Goal: Information Seeking & Learning: Find specific fact

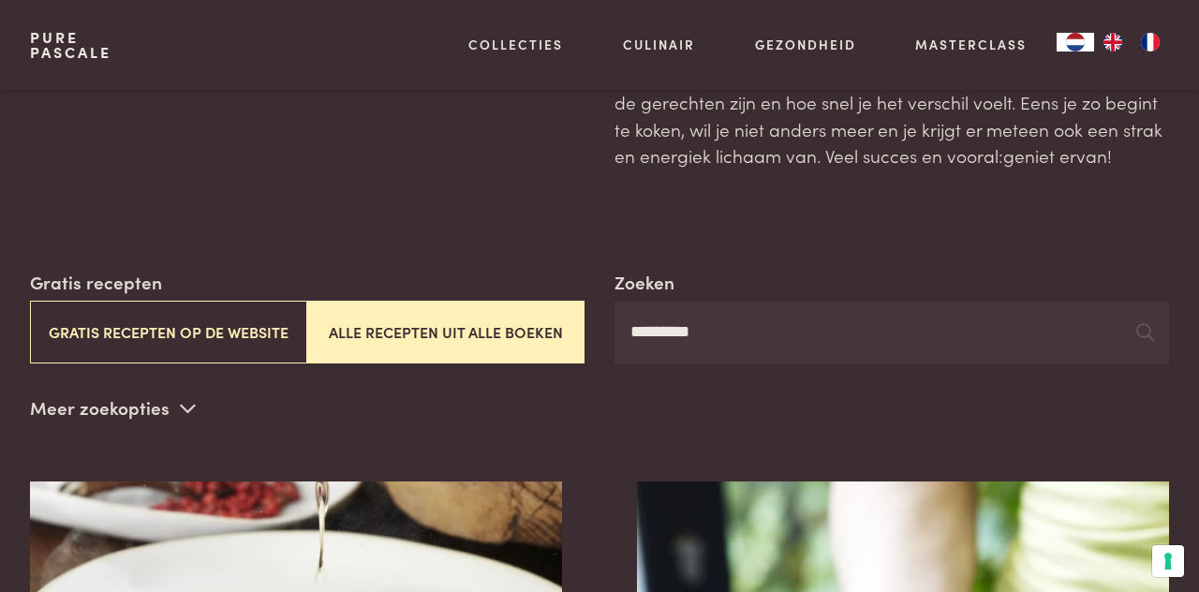
scroll to position [166, 0]
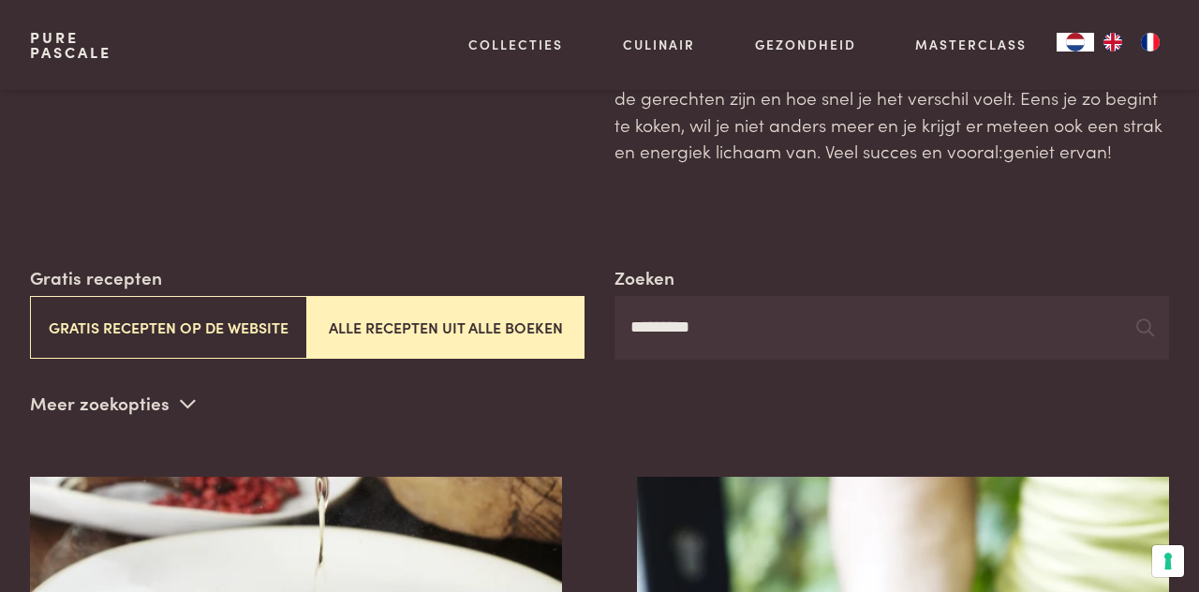
click at [190, 403] on icon at bounding box center [188, 403] width 16 height 18
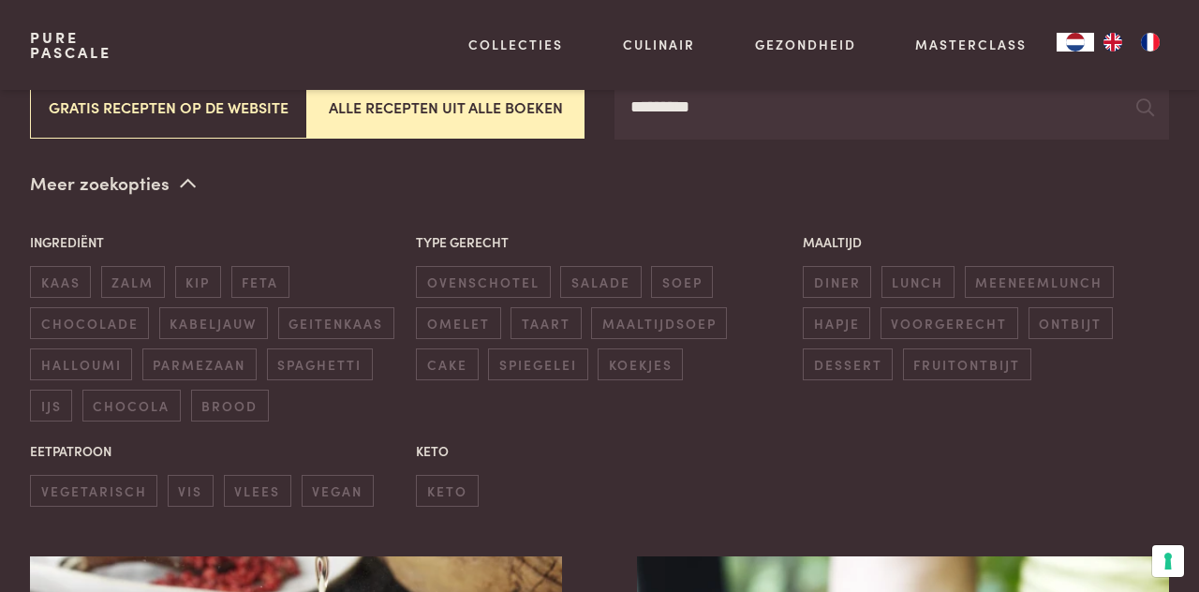
scroll to position [388, 0]
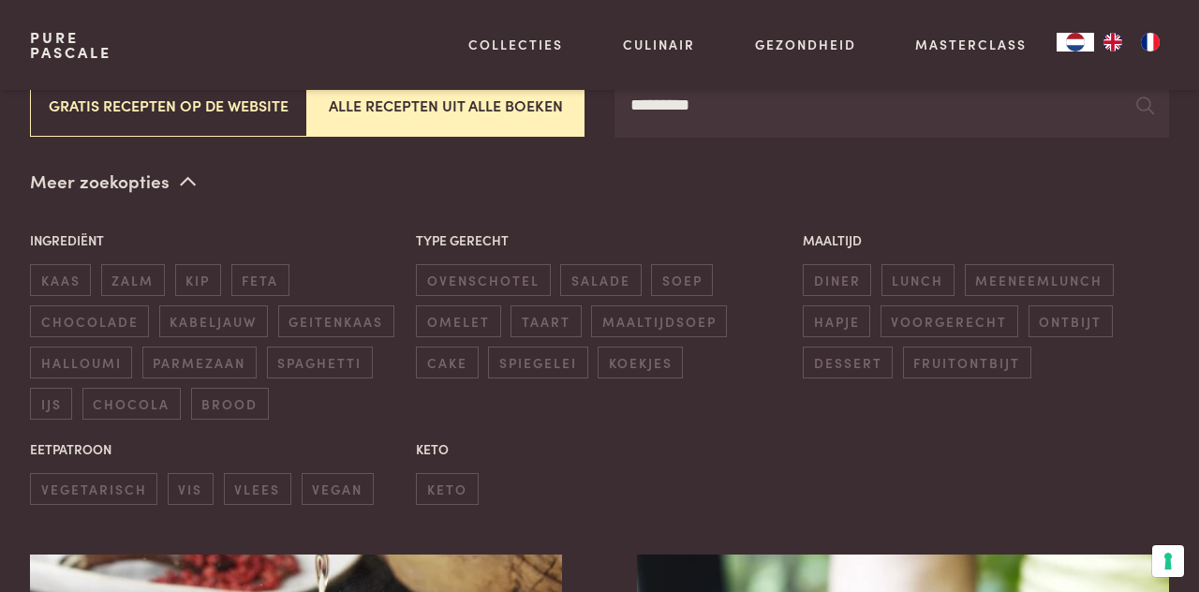
click at [832, 317] on span "hapje" at bounding box center [835, 320] width 67 height 31
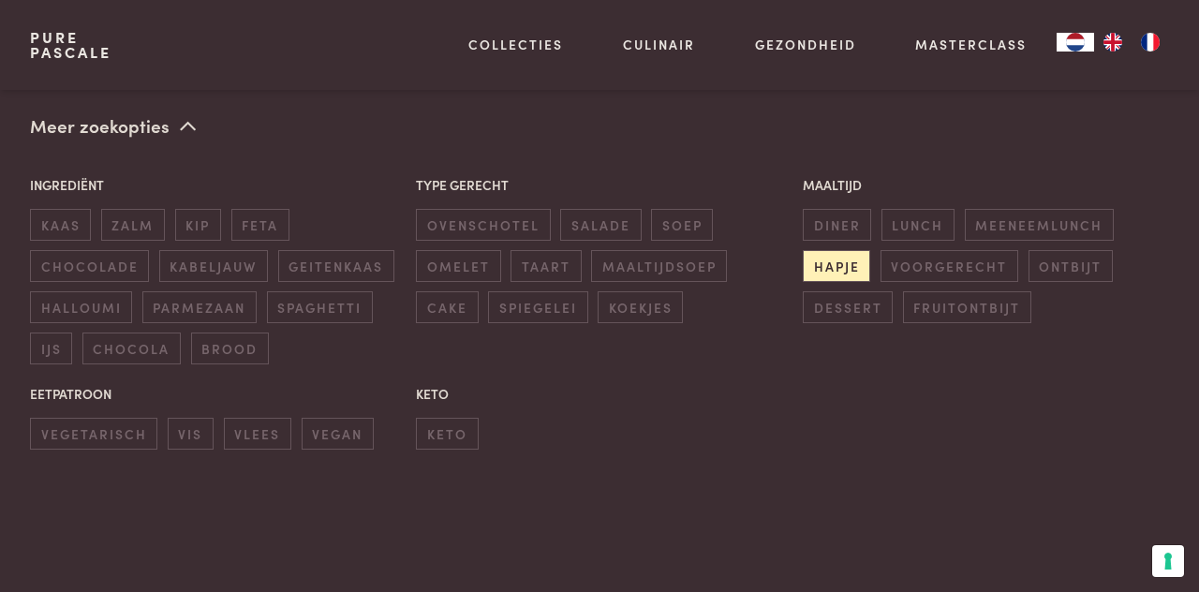
scroll to position [440, 0]
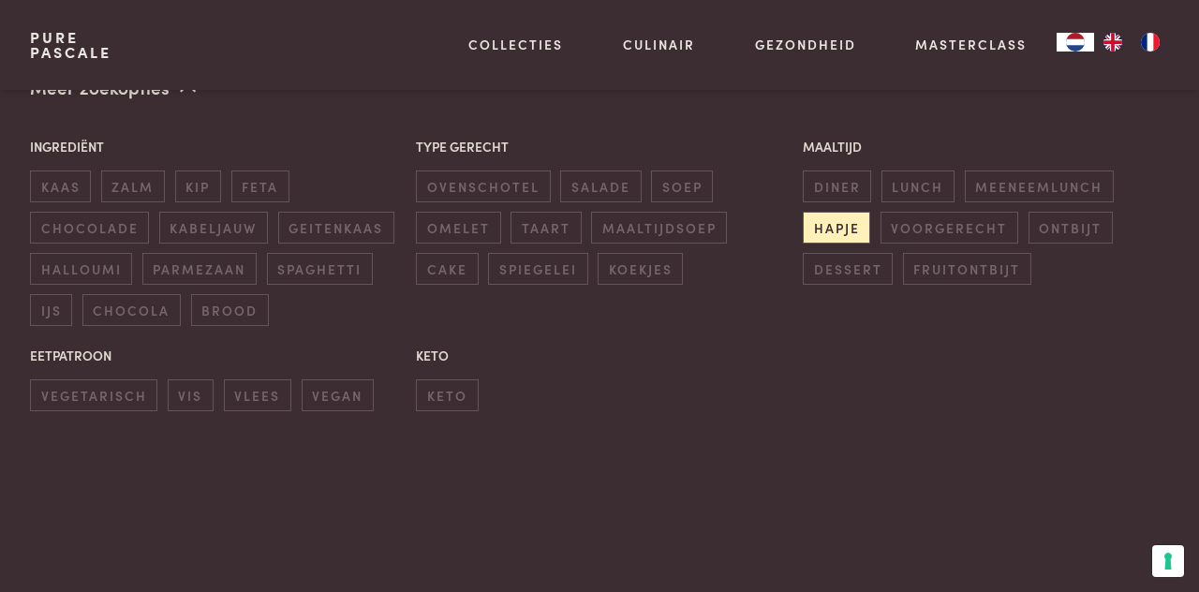
click at [826, 231] on span "hapje" at bounding box center [835, 227] width 67 height 31
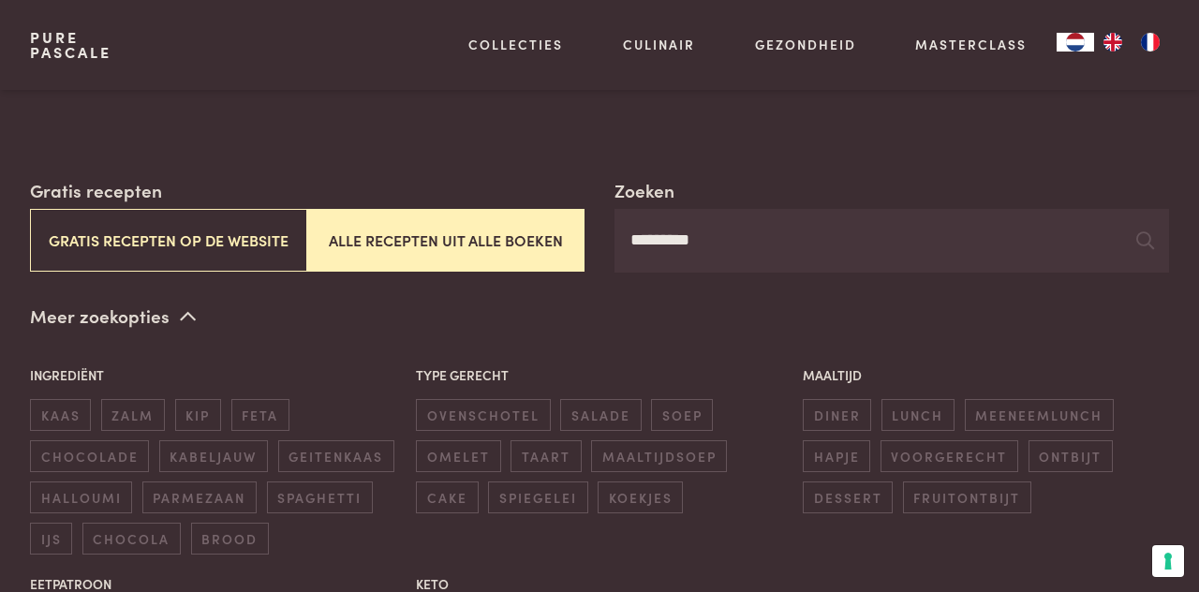
scroll to position [242, 0]
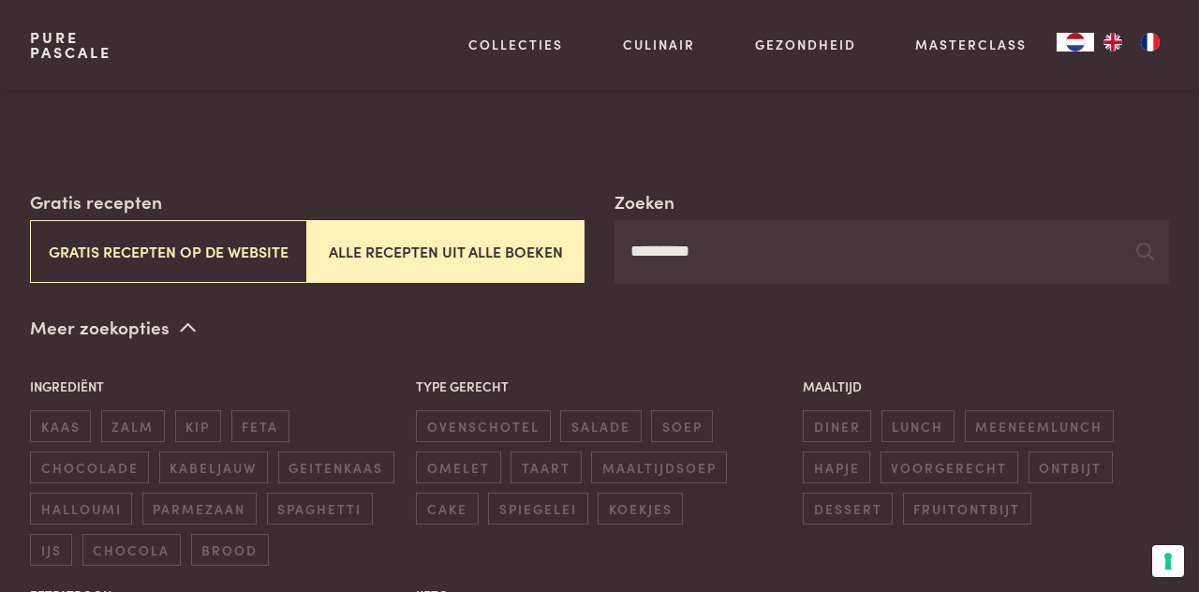
click at [778, 246] on input "*********" at bounding box center [891, 252] width 554 height 64
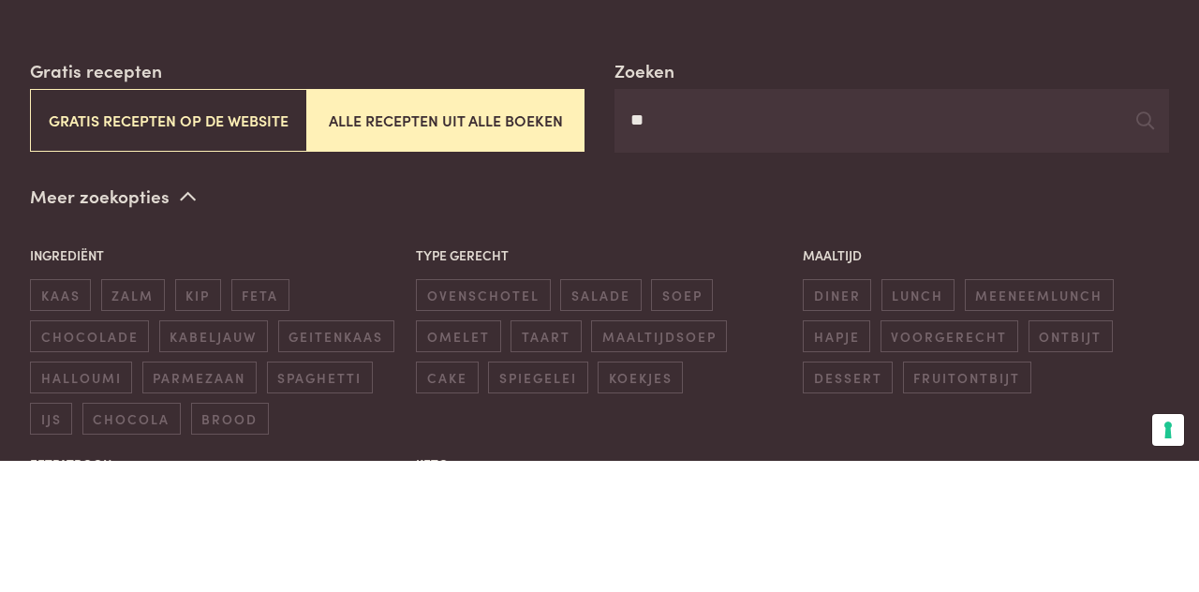
type input "*"
type input "**********"
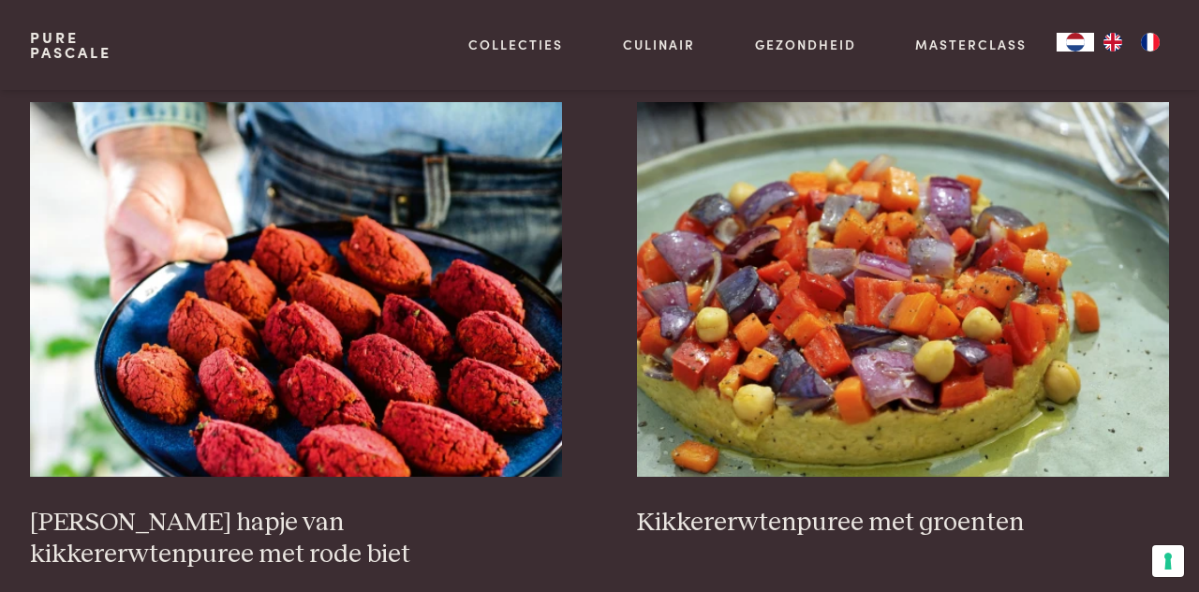
scroll to position [841, 0]
